Goal: Check status: Check status

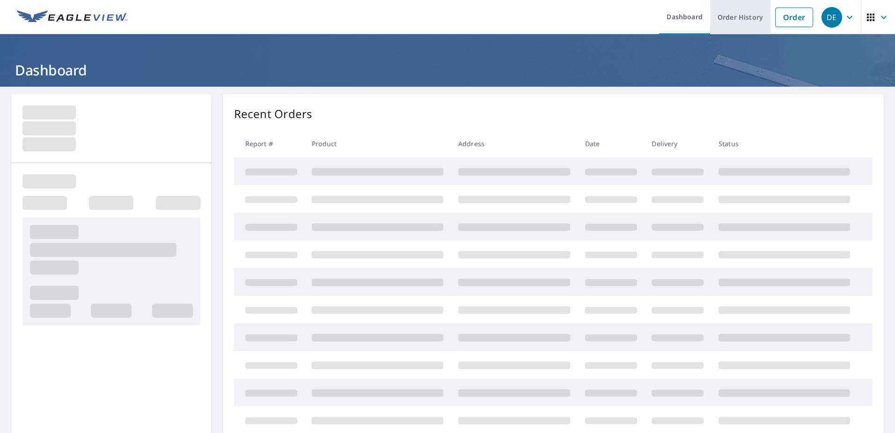
click at [737, 23] on link "Order History" at bounding box center [740, 17] width 60 height 34
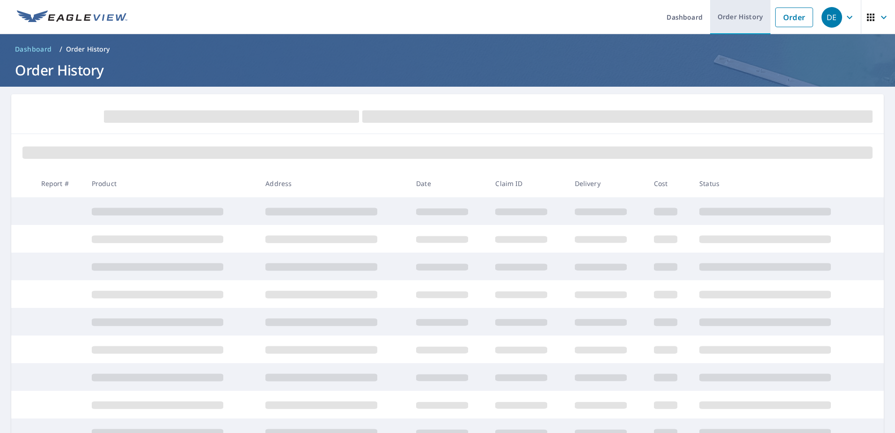
click at [725, 19] on link "Order History" at bounding box center [740, 17] width 60 height 34
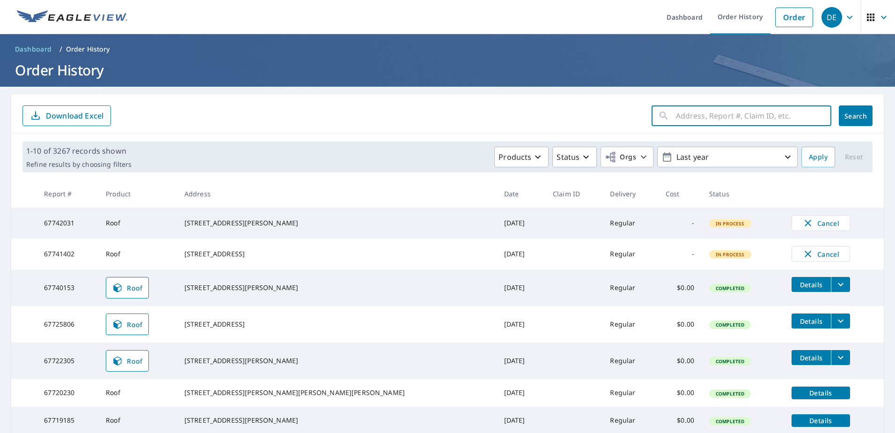
click at [721, 113] on input "text" at bounding box center [753, 116] width 155 height 26
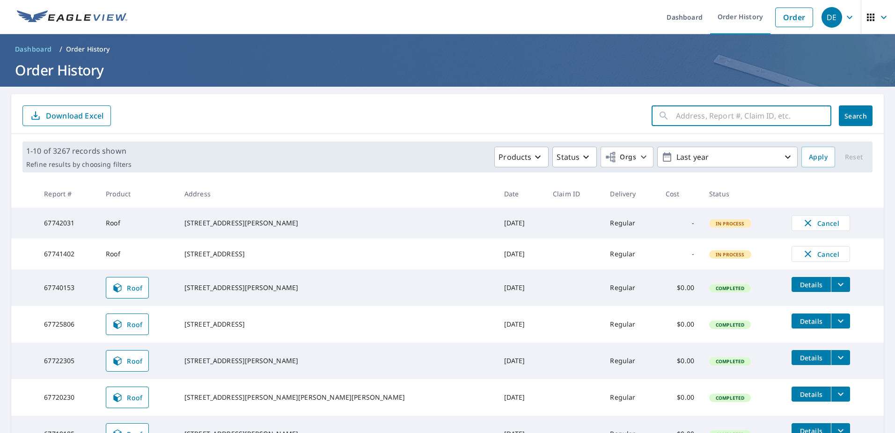
paste input "[STREET_ADDRESS]"
type input "[STREET_ADDRESS]"
click at [726, 94] on div "[STREET_ADDRESS] ​ Search Download Excel" at bounding box center [447, 114] width 872 height 40
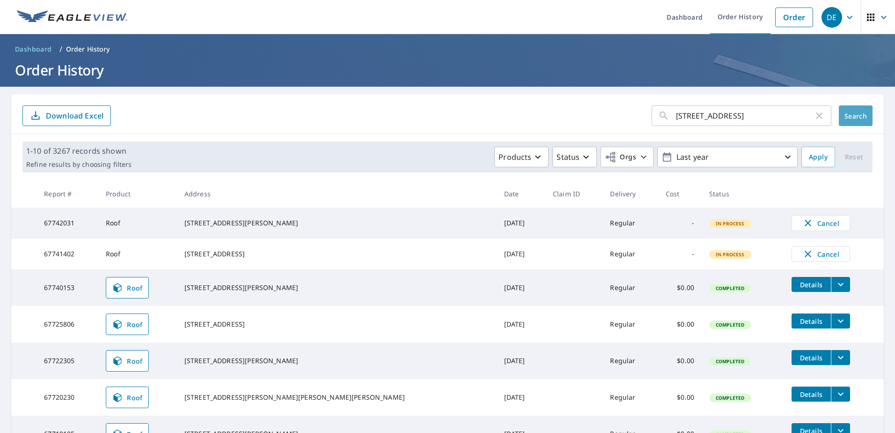
click at [846, 115] on span "Search" at bounding box center [855, 115] width 19 height 9
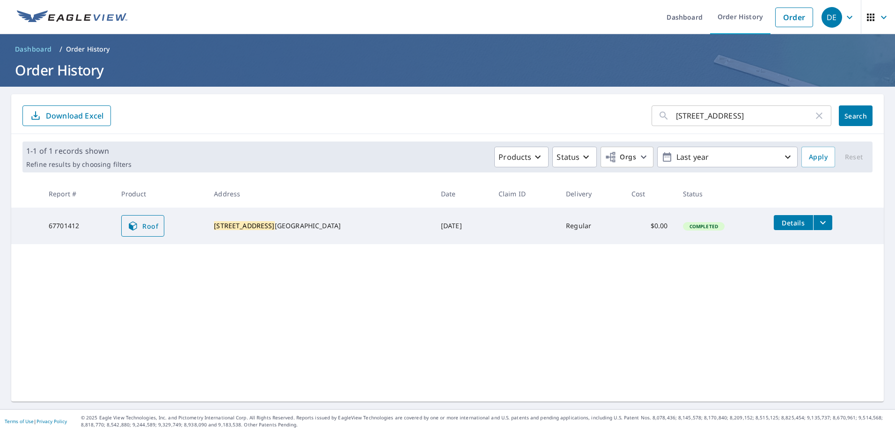
click at [137, 227] on icon at bounding box center [133, 225] width 8 height 9
